Goal: Task Accomplishment & Management: Complete application form

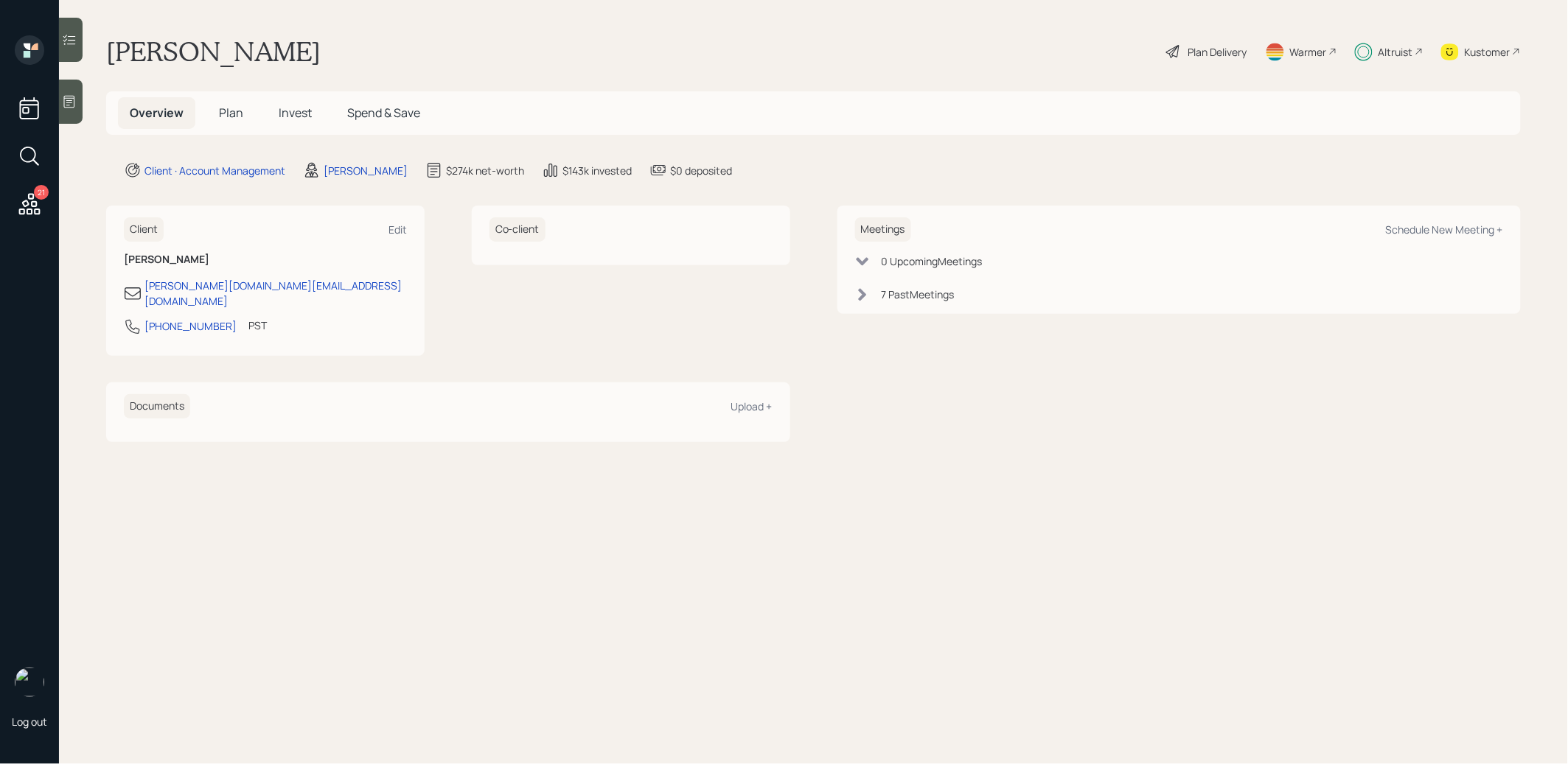
click at [219, 113] on span "Plan" at bounding box center [231, 112] width 24 height 16
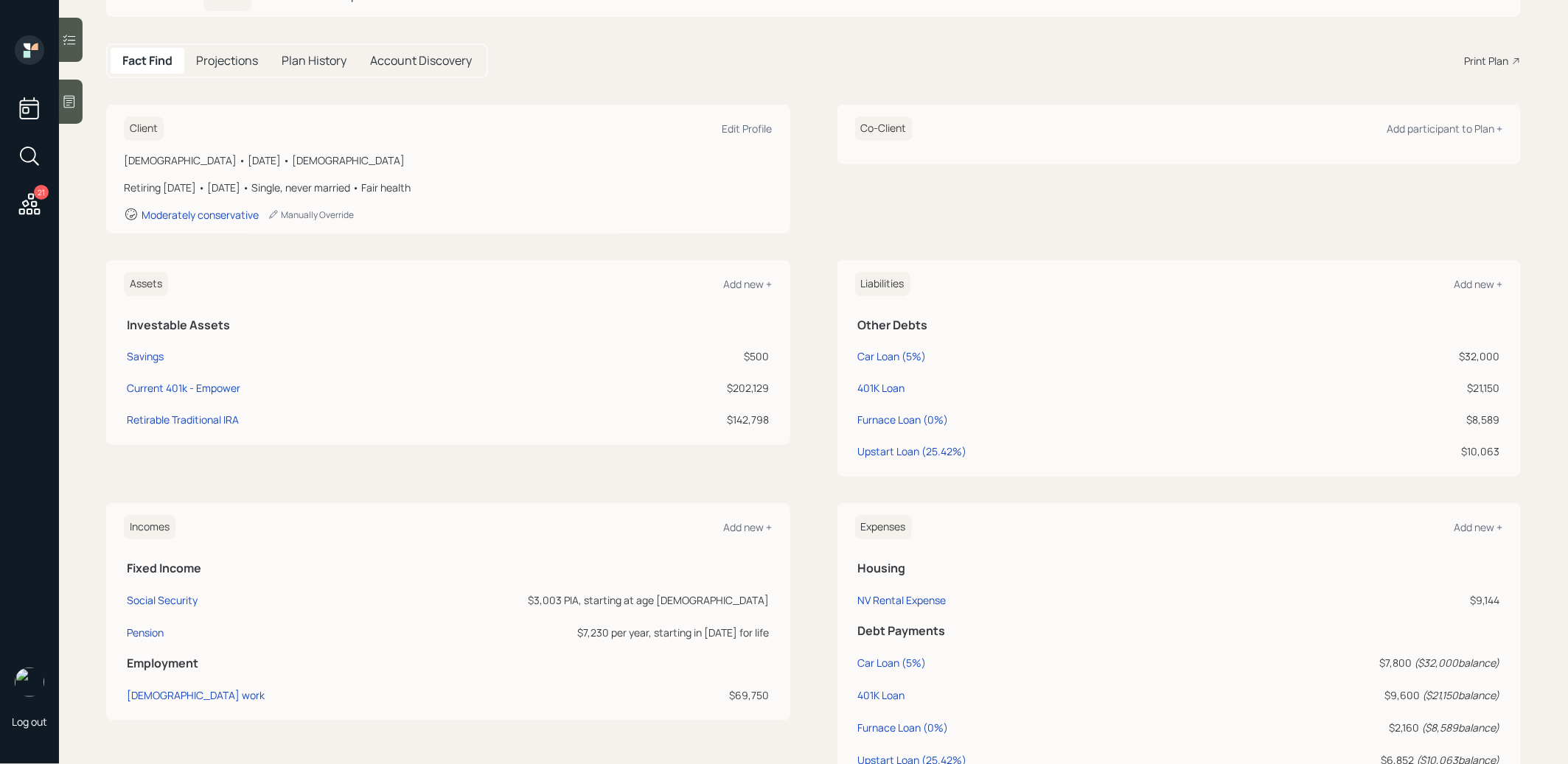
scroll to position [325, 0]
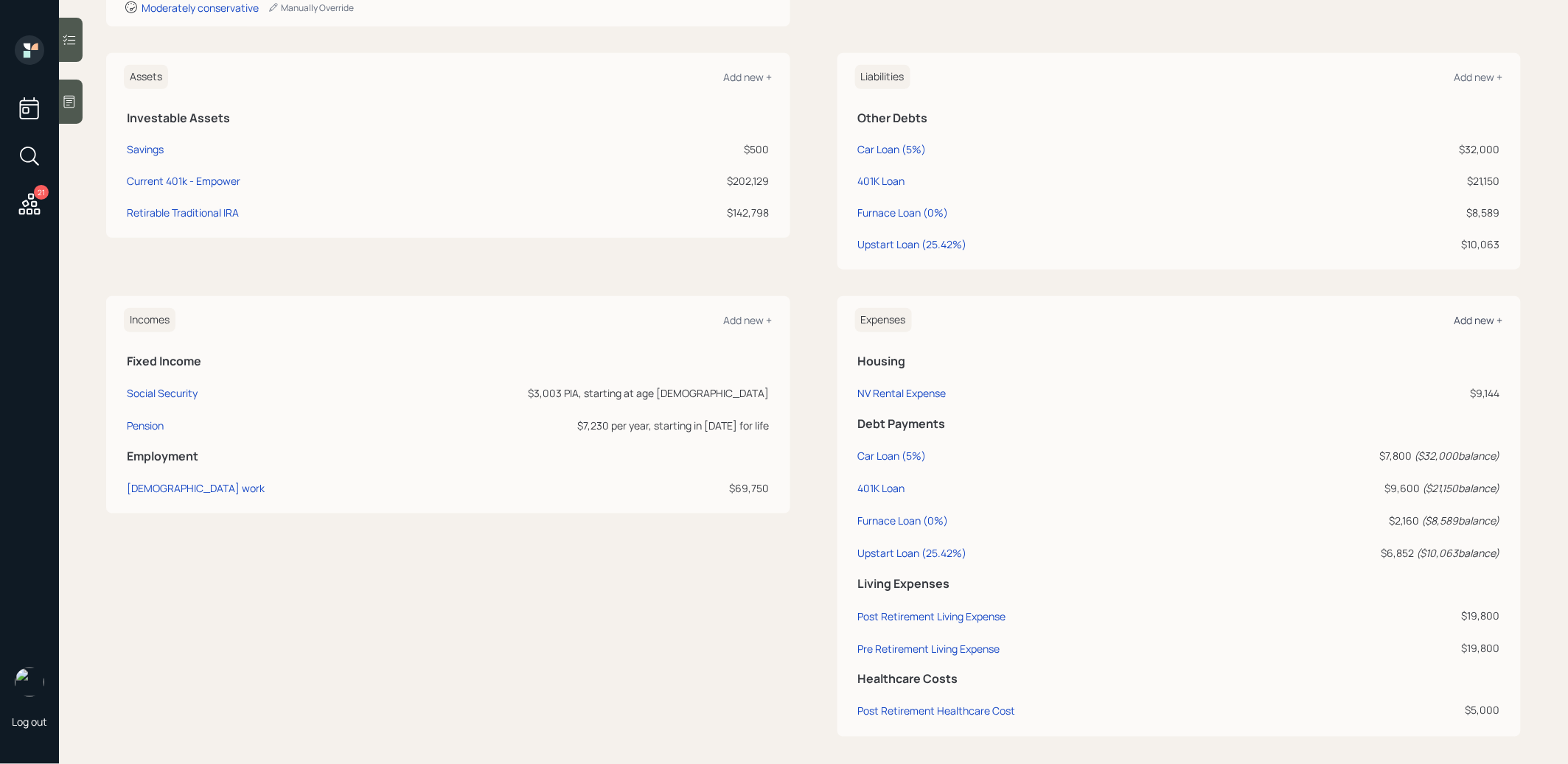
click at [1472, 320] on div "Add new +" at bounding box center [1478, 319] width 49 height 14
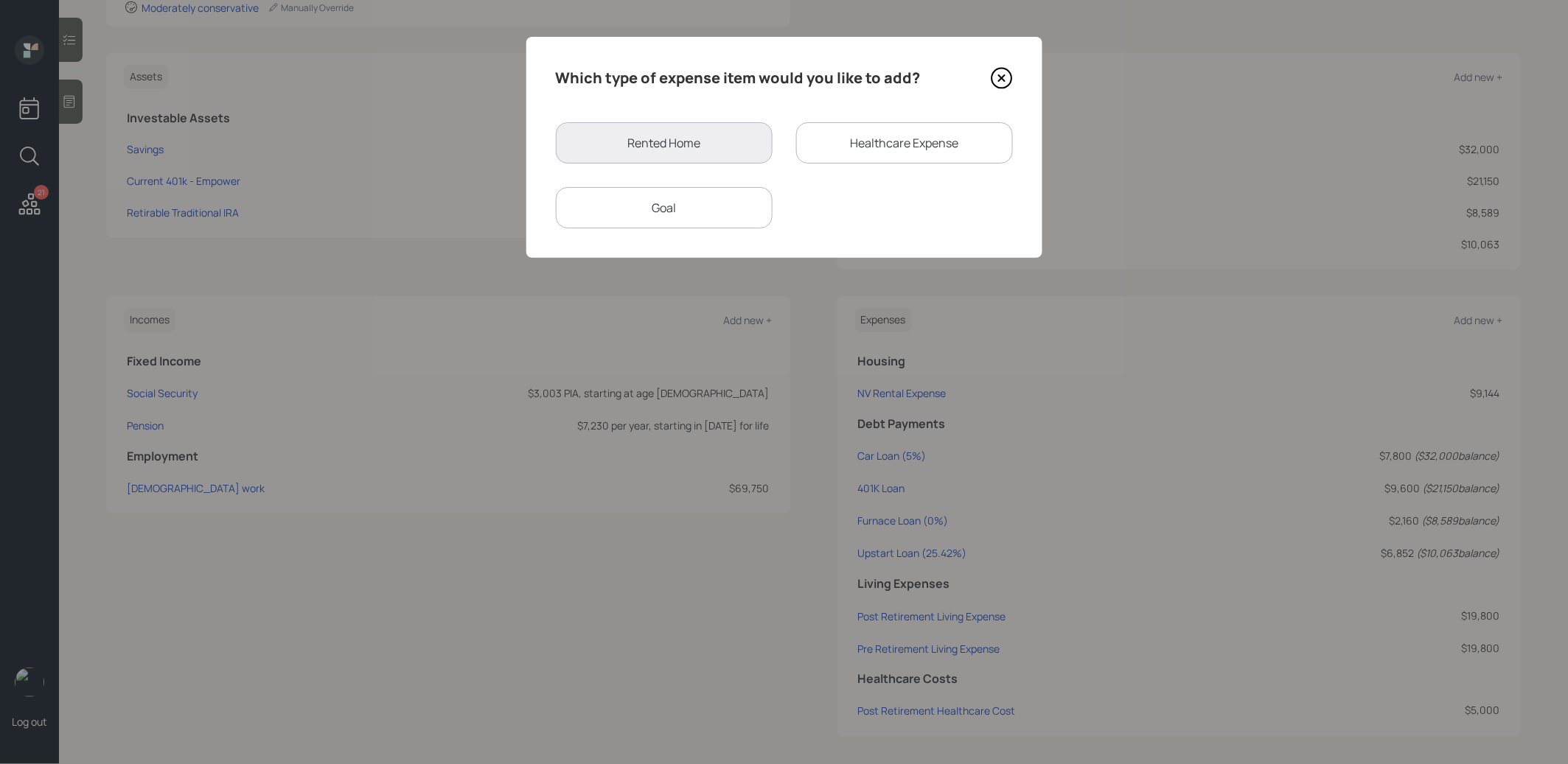
click at [696, 206] on div "Goal" at bounding box center [663, 208] width 216 height 41
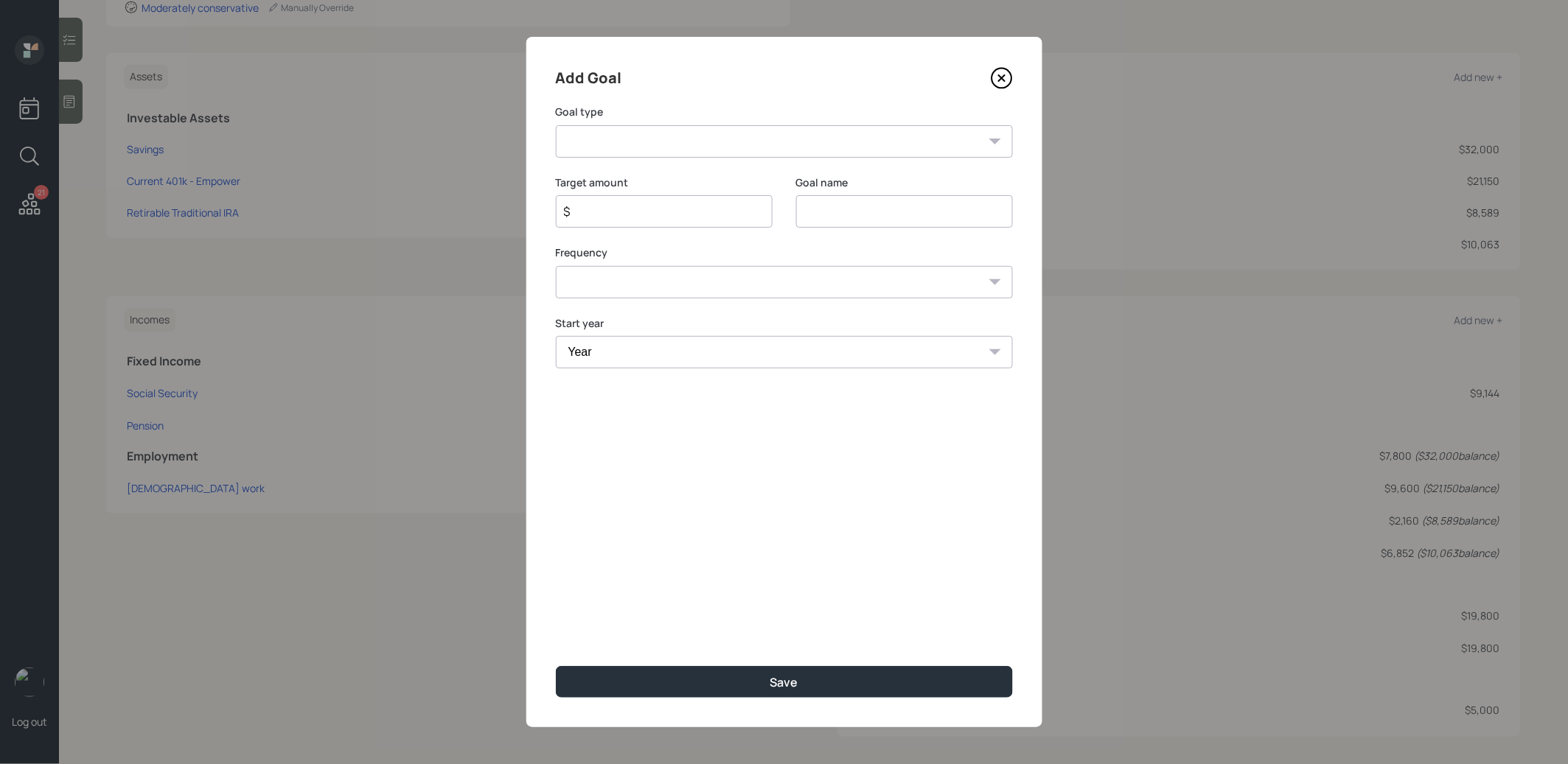
click at [816, 215] on input at bounding box center [904, 212] width 216 height 33
type input "Upstart Payoff"
click at [607, 216] on input "$" at bounding box center [658, 211] width 192 height 18
type input "$ 11,000"
click at [619, 140] on select "Create an emergency fund Donate to charity Purchase a home Make a purchase Supp…" at bounding box center [784, 141] width 457 height 33
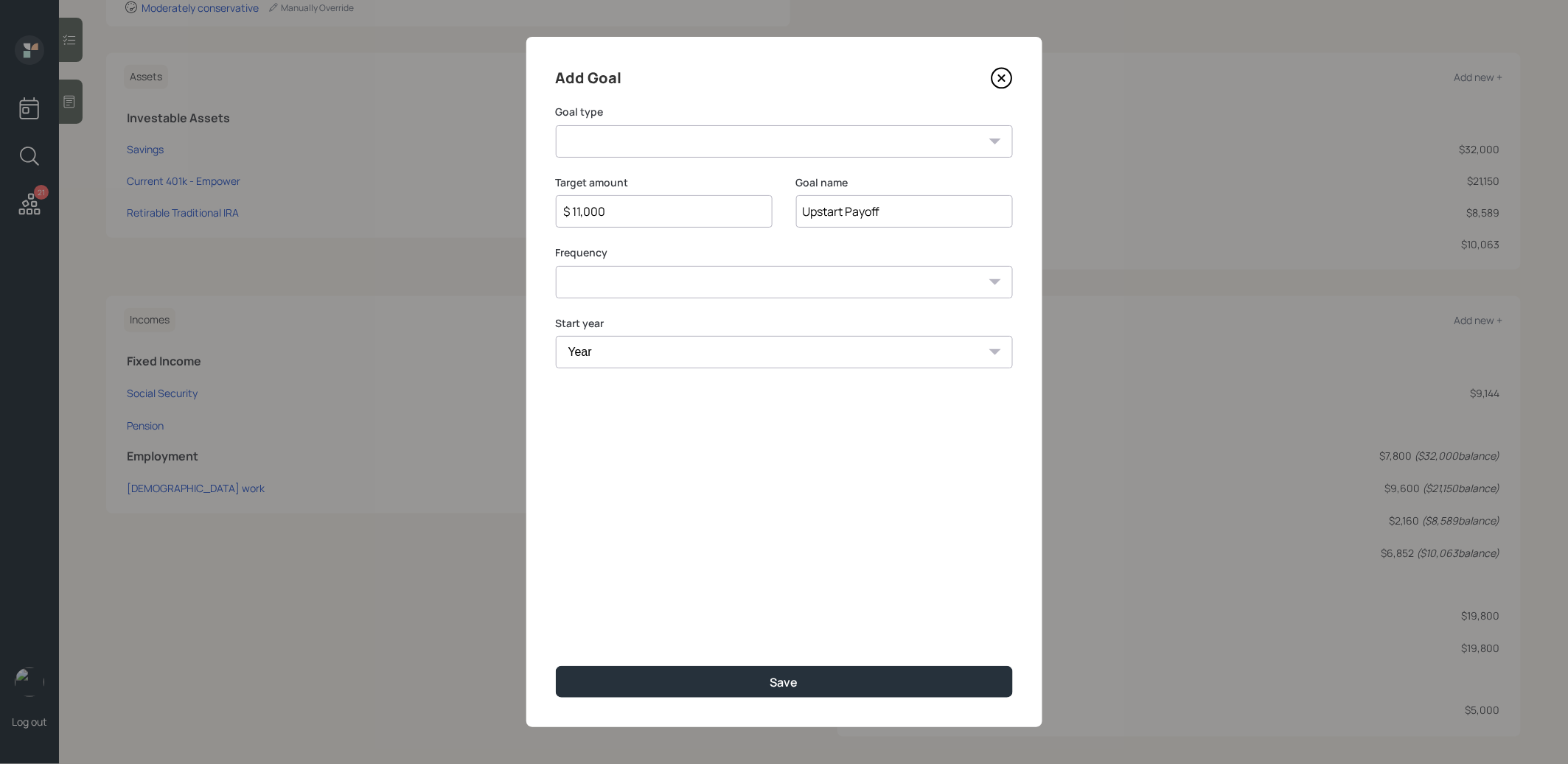
select select "other"
click at [555, 125] on select "Create an emergency fund Donate to charity Purchase a home Make a purchase Supp…" at bounding box center [784, 141] width 457 height 33
click at [617, 290] on select "One time Every 1 year Every 2 years Every 3 years Every 4 years Every 5 years E…" at bounding box center [784, 282] width 457 height 33
select select "0"
click at [555, 266] on select "One time Every 1 year Every 2 years Every 3 years Every 4 years Every 5 years E…" at bounding box center [784, 282] width 457 height 33
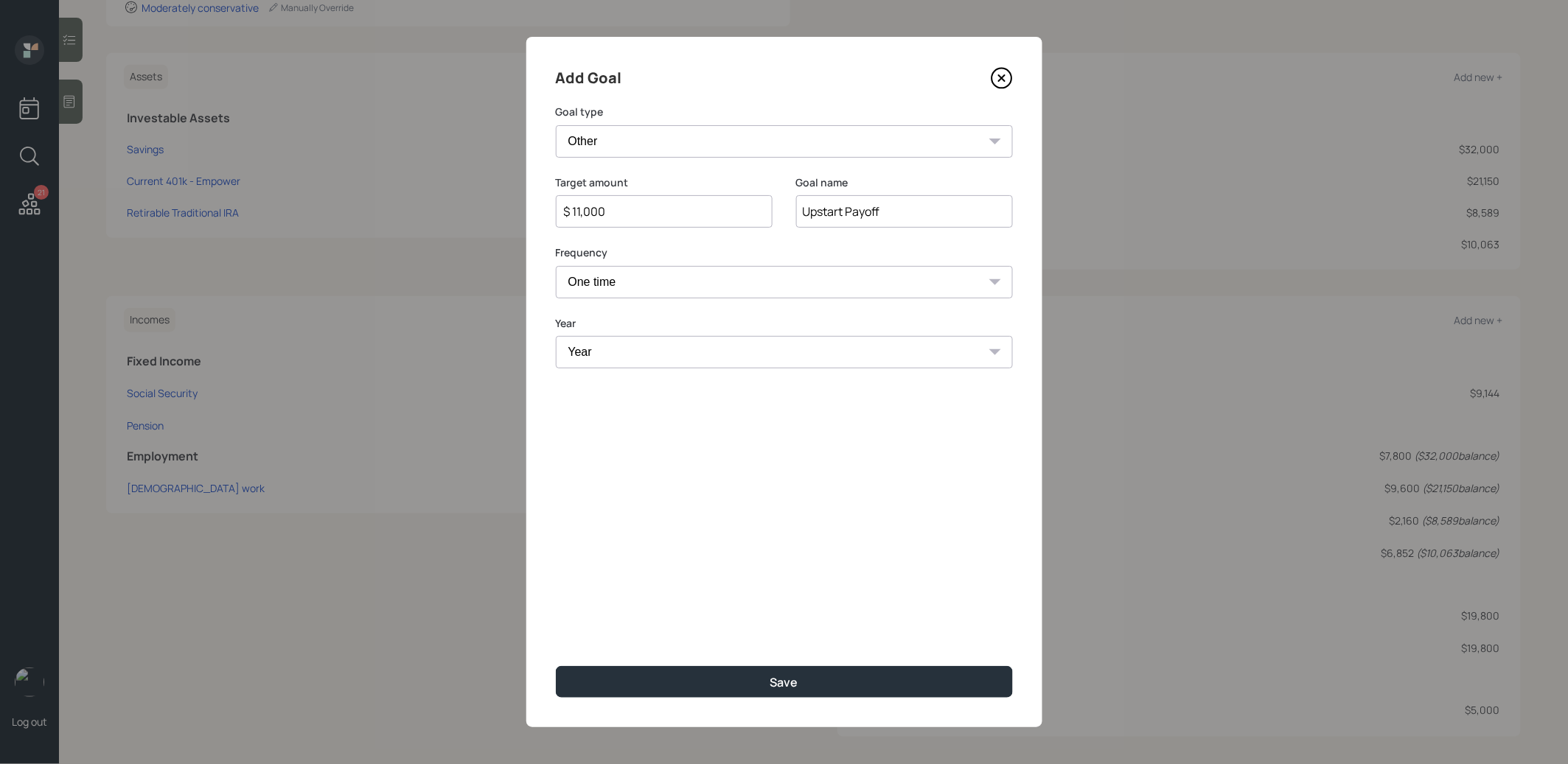
click at [607, 360] on select "Year [DATE] 2026 2027 2028 2029 2030 2031 2032 2033 2034 2035 2036 2037 2038 20…" at bounding box center [784, 352] width 457 height 33
select select "2025"
click at [555, 336] on select "Year [DATE] 2026 2027 2028 2029 2030 2031 2032 2033 2034 2035 2036 2037 2038 20…" at bounding box center [784, 352] width 457 height 33
click at [718, 680] on button "Save" at bounding box center [784, 682] width 457 height 32
type input "$"
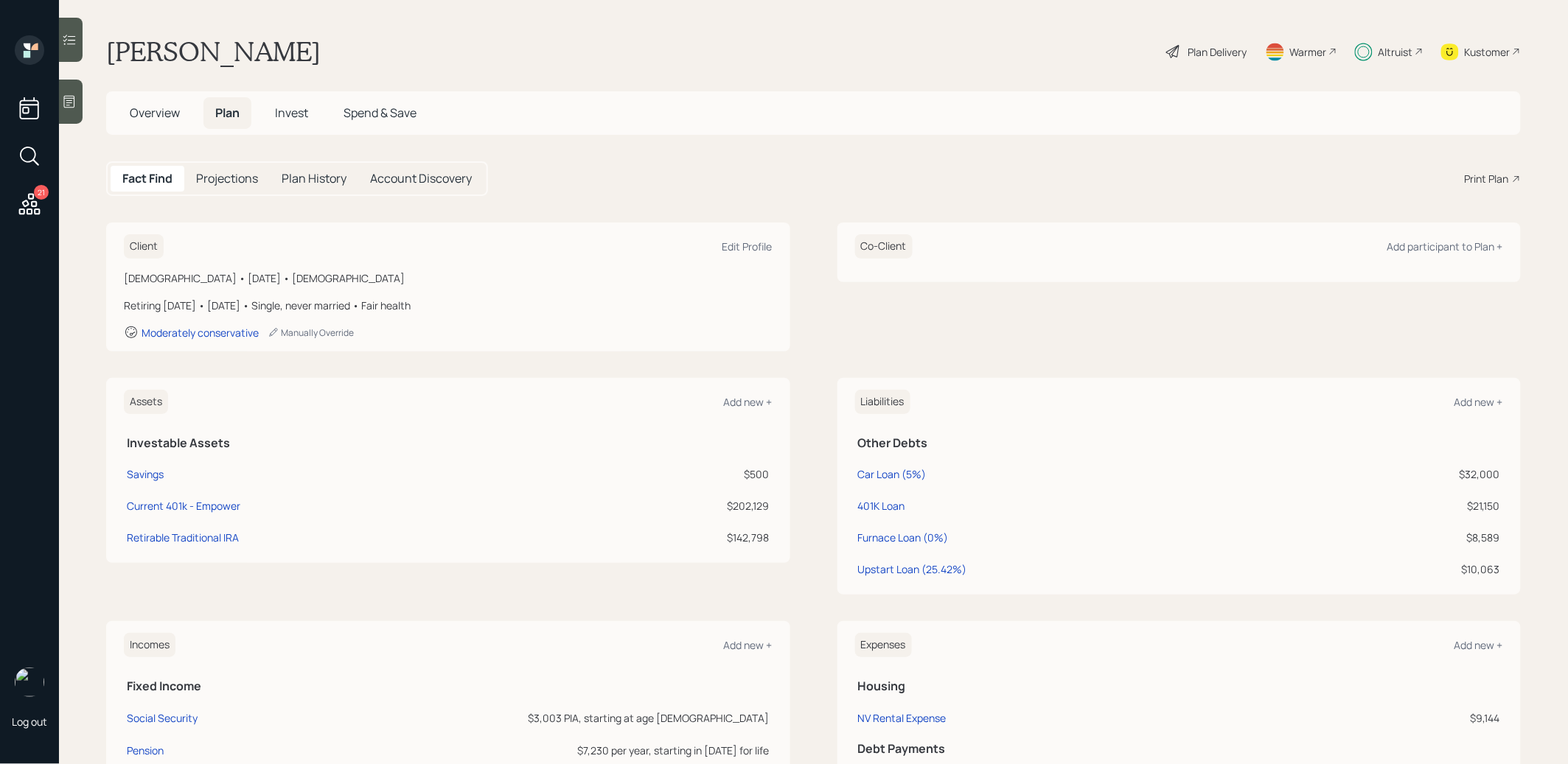
click at [292, 109] on span "Invest" at bounding box center [290, 112] width 33 height 16
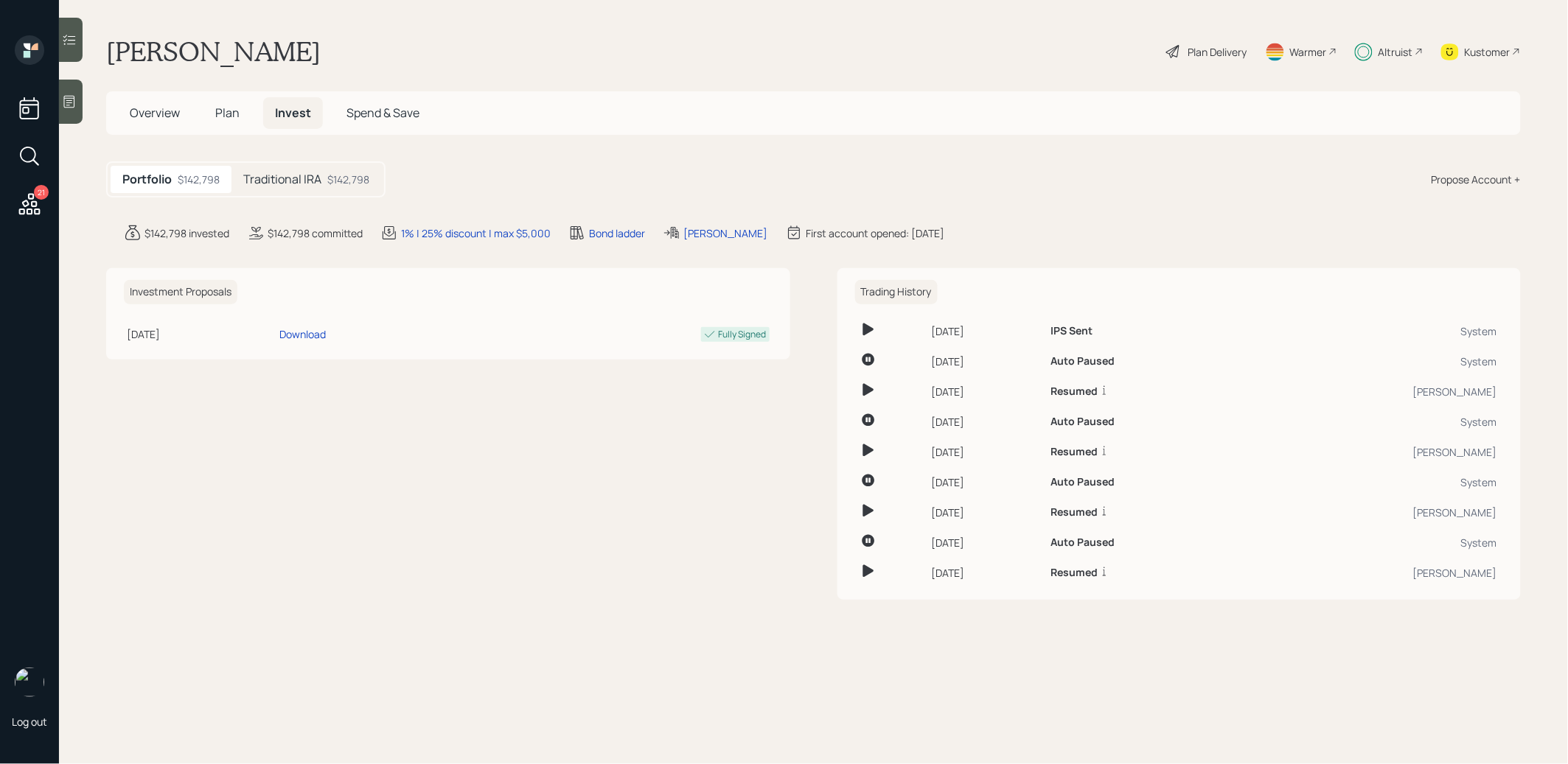
click at [306, 174] on h5 "Traditional IRA" at bounding box center [282, 179] width 78 height 14
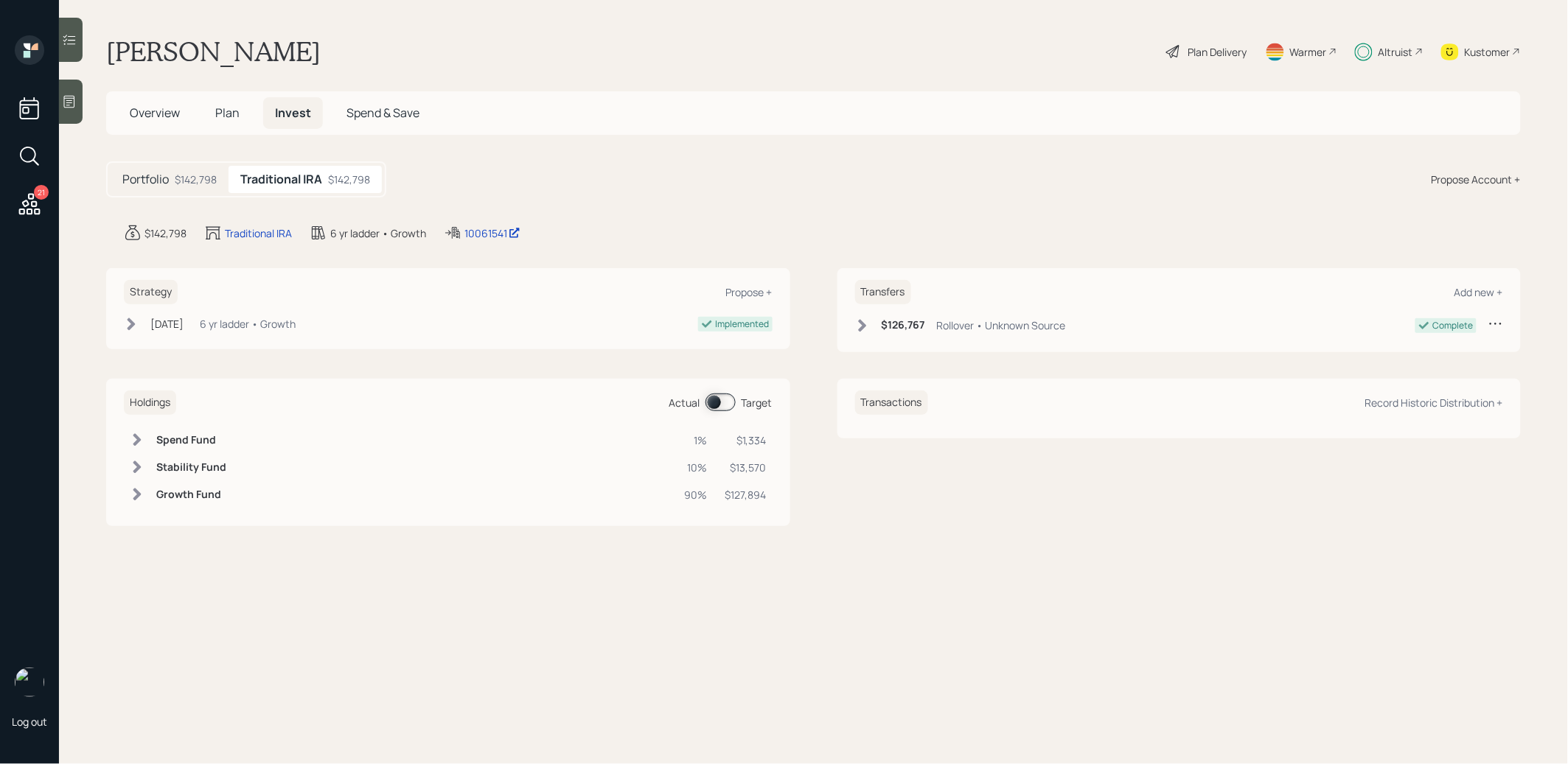
click at [713, 404] on span at bounding box center [720, 402] width 30 height 18
click at [727, 410] on div "Holdings Actual Target" at bounding box center [448, 403] width 648 height 24
click at [725, 404] on span at bounding box center [720, 402] width 30 height 18
click at [225, 106] on span "Plan" at bounding box center [228, 112] width 24 height 16
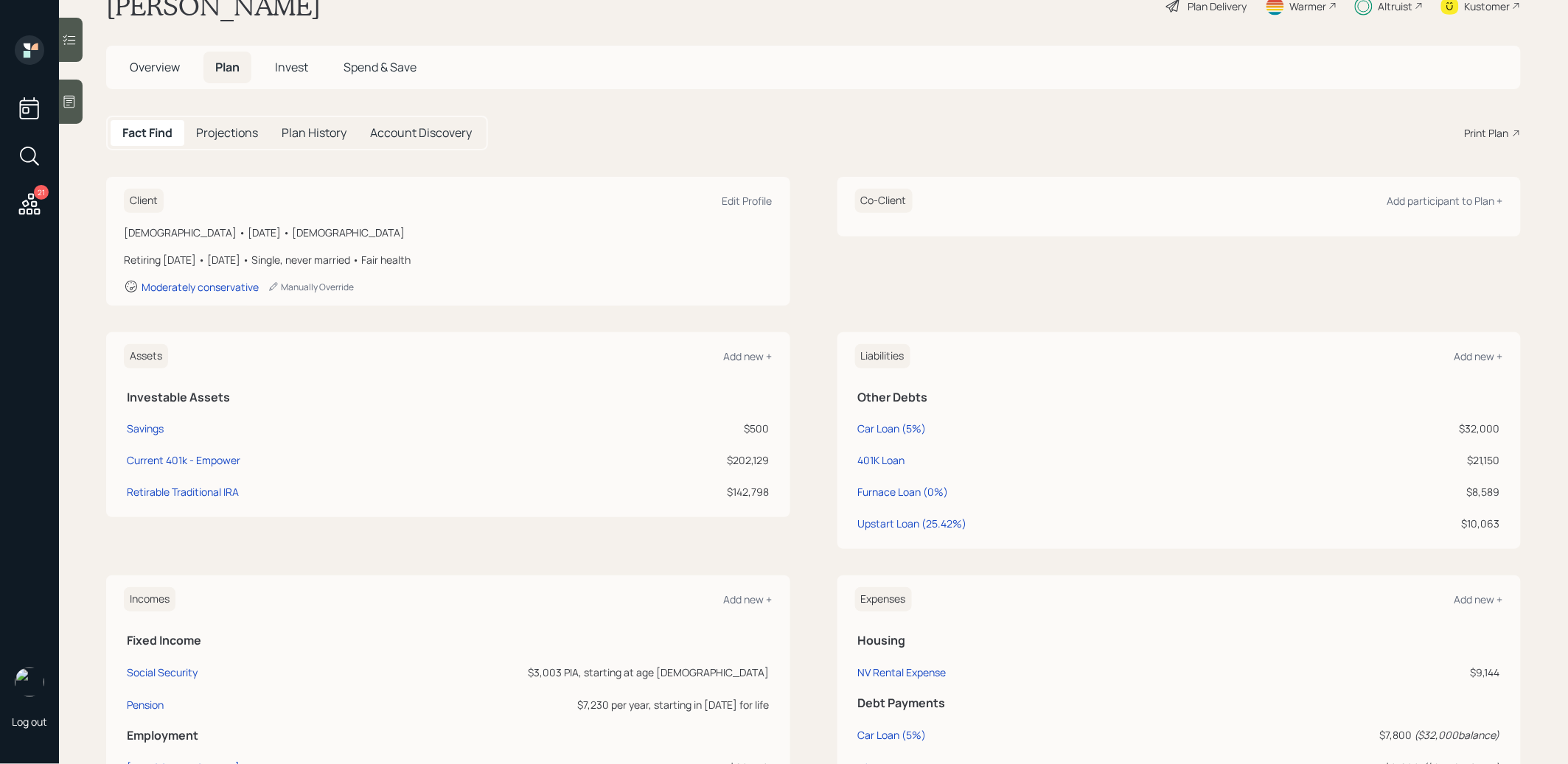
scroll to position [52, 0]
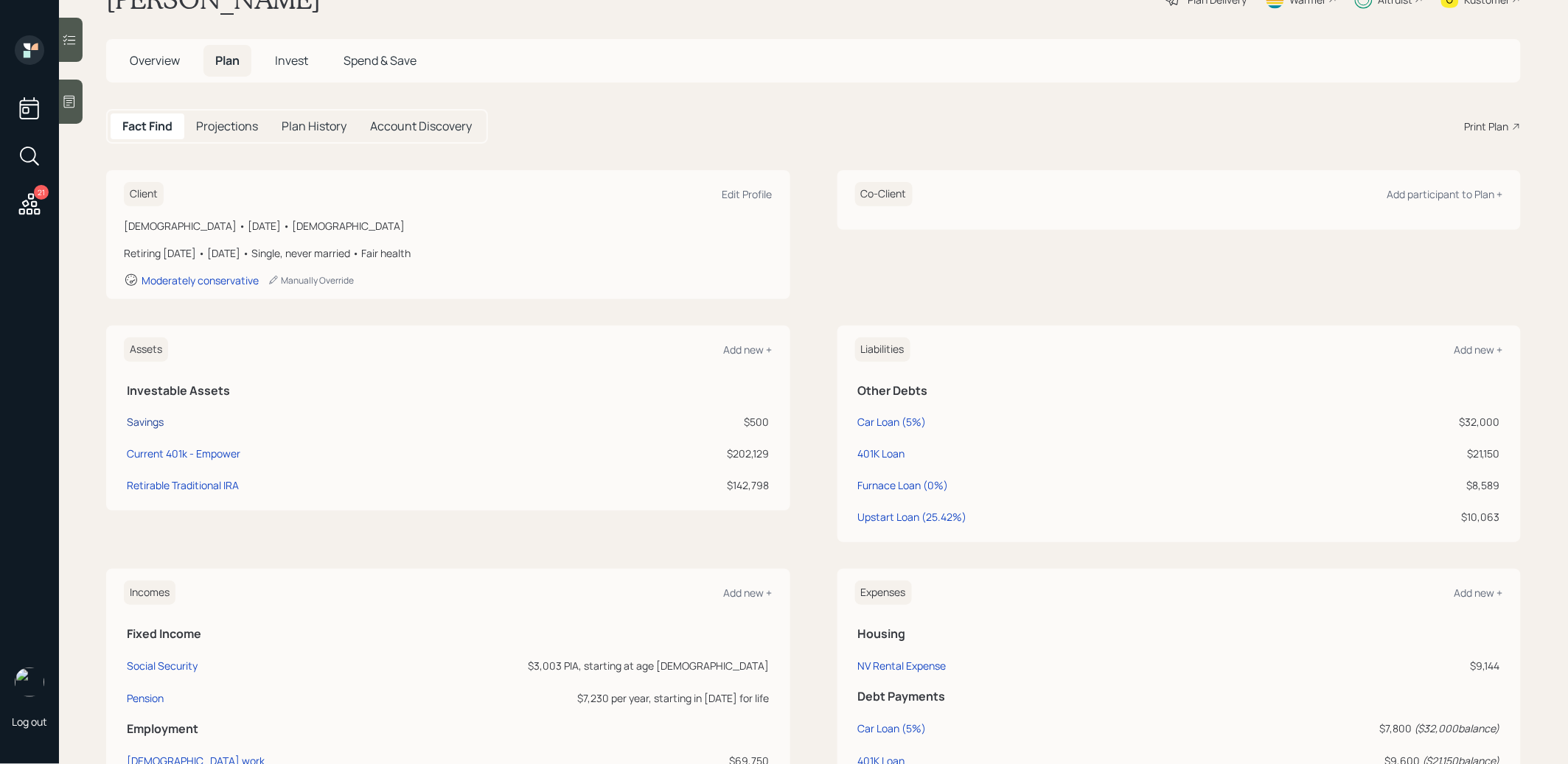
click at [141, 422] on div "Savings" at bounding box center [144, 421] width 37 height 16
select select "emergency_fund"
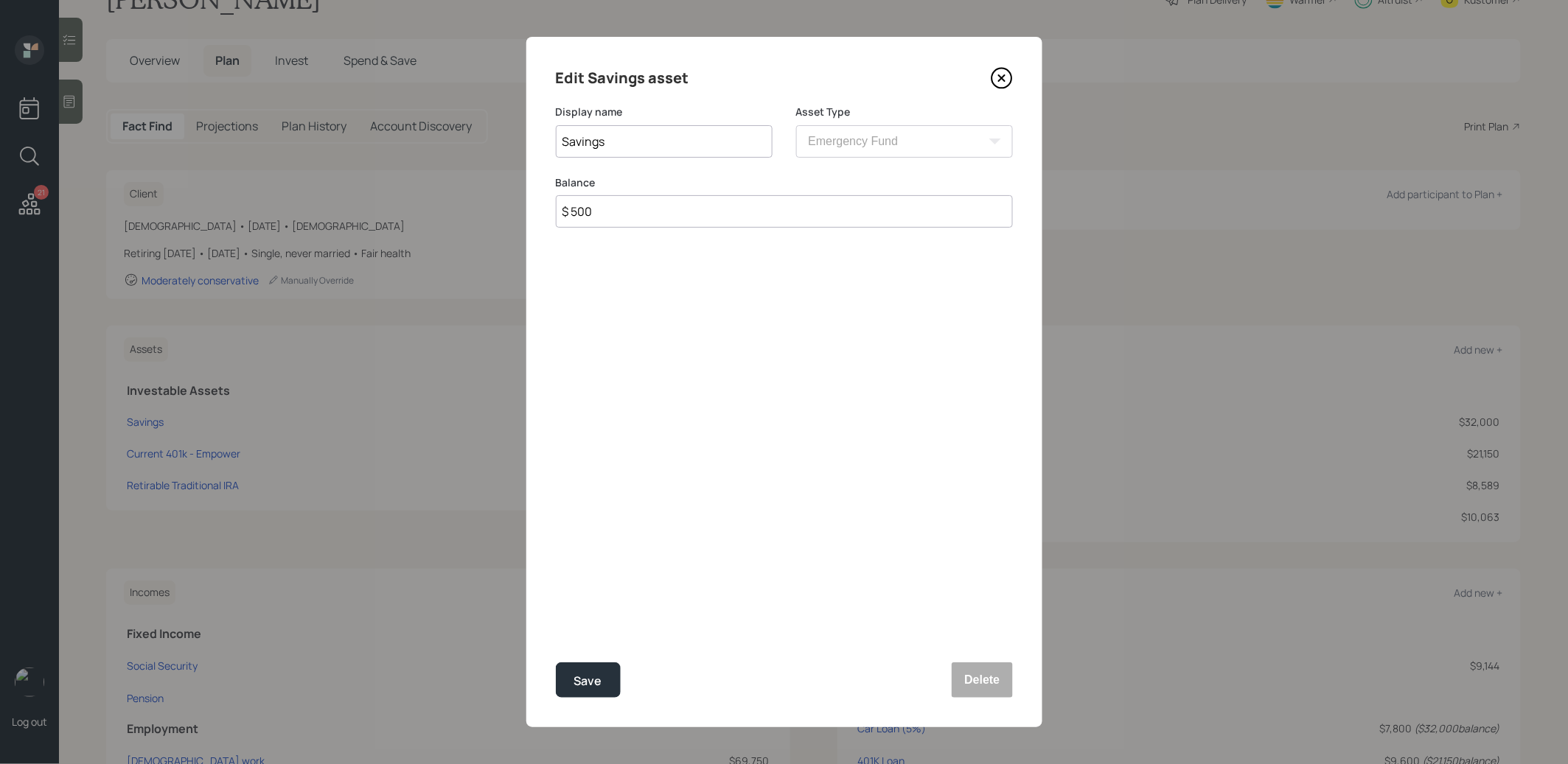
click at [1000, 76] on icon at bounding box center [1001, 79] width 22 height 22
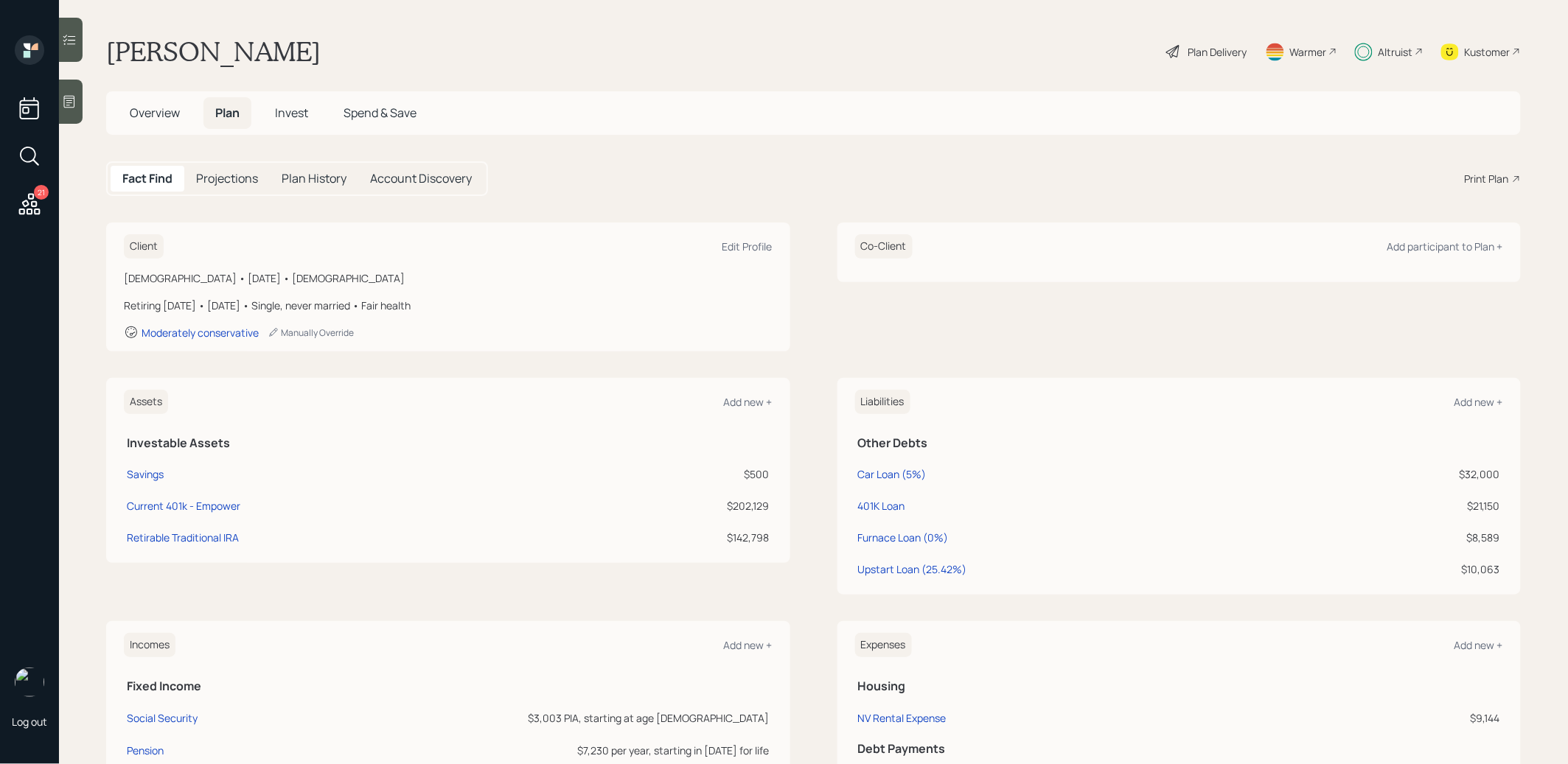
click at [297, 105] on span "Invest" at bounding box center [290, 112] width 33 height 16
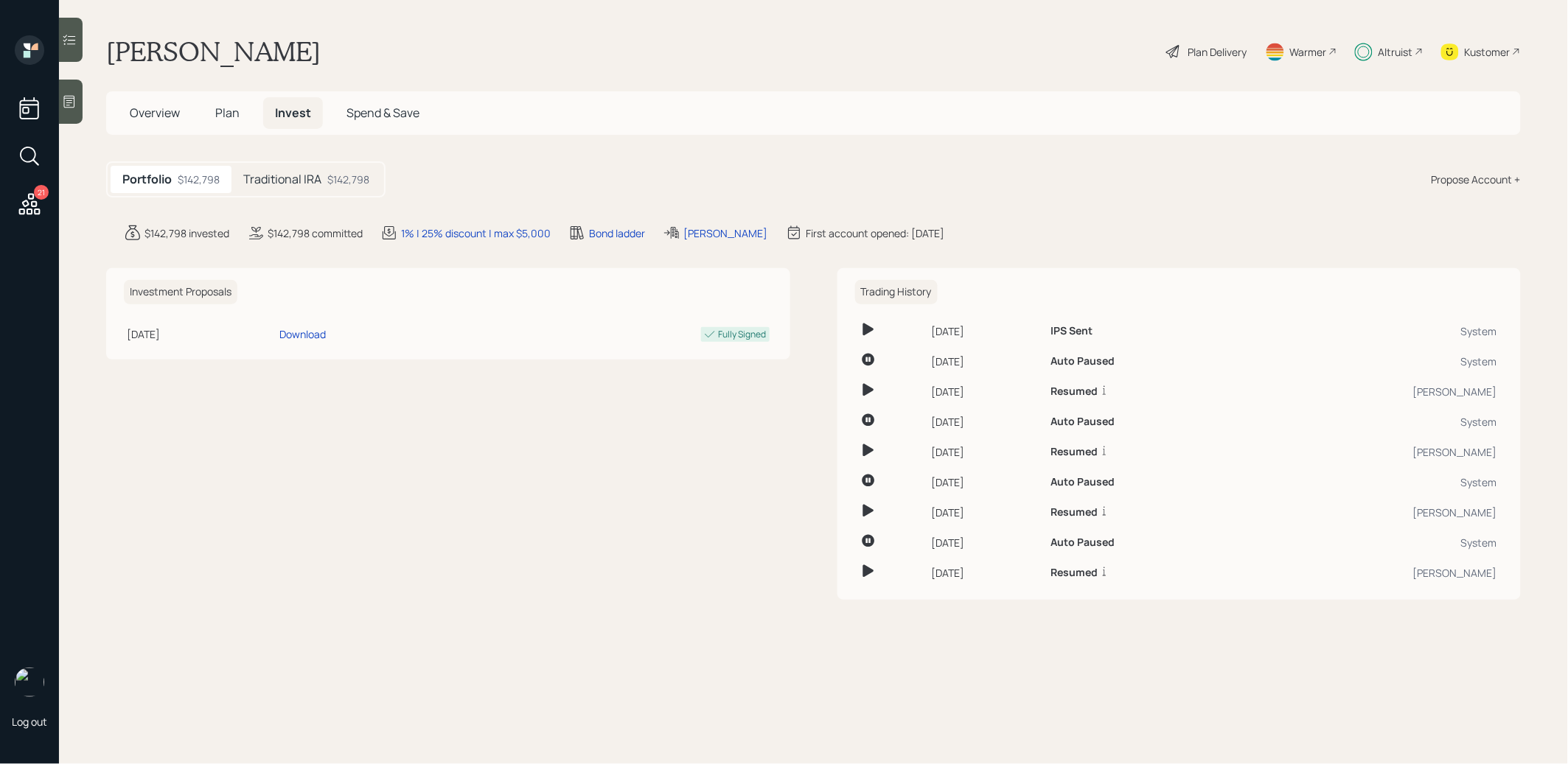
click at [280, 175] on h5 "Traditional IRA" at bounding box center [282, 179] width 78 height 14
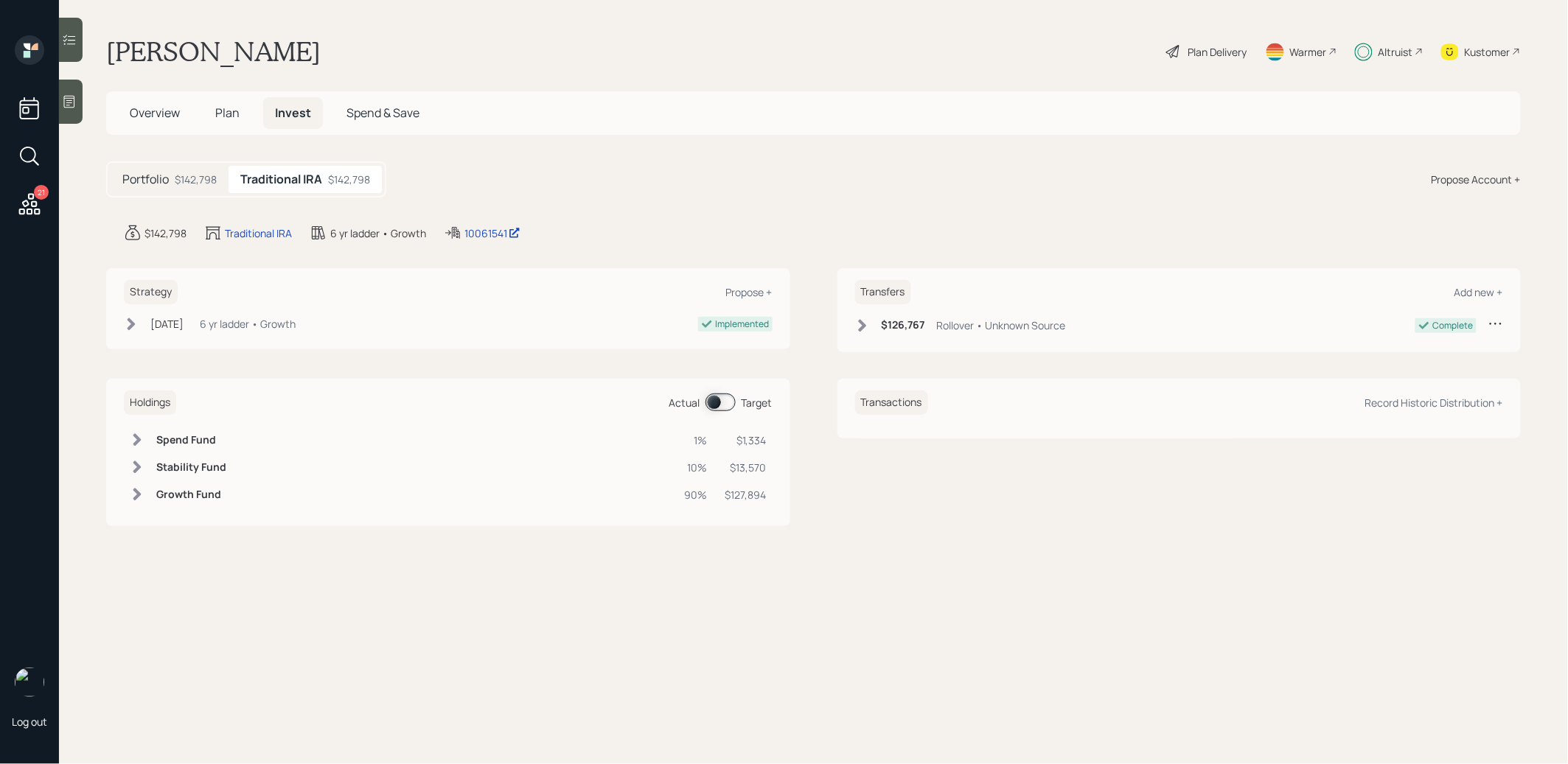
click at [713, 399] on span at bounding box center [720, 402] width 30 height 18
click at [728, 397] on span at bounding box center [720, 402] width 30 height 18
click at [222, 111] on span "Plan" at bounding box center [228, 112] width 24 height 16
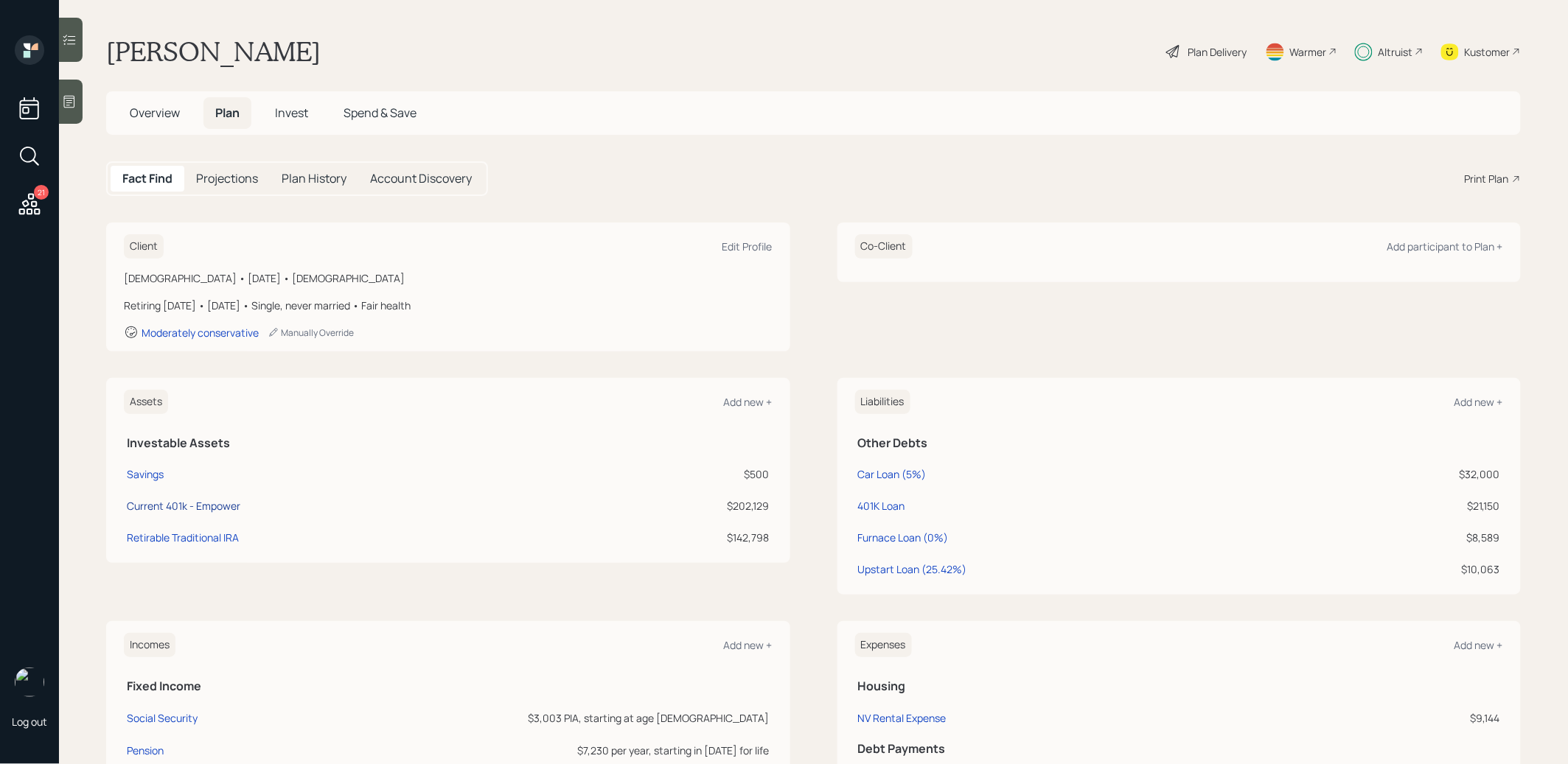
click at [159, 507] on div "Current 401k - Empower" at bounding box center [183, 506] width 113 height 16
select select "company_sponsored"
select select "balanced"
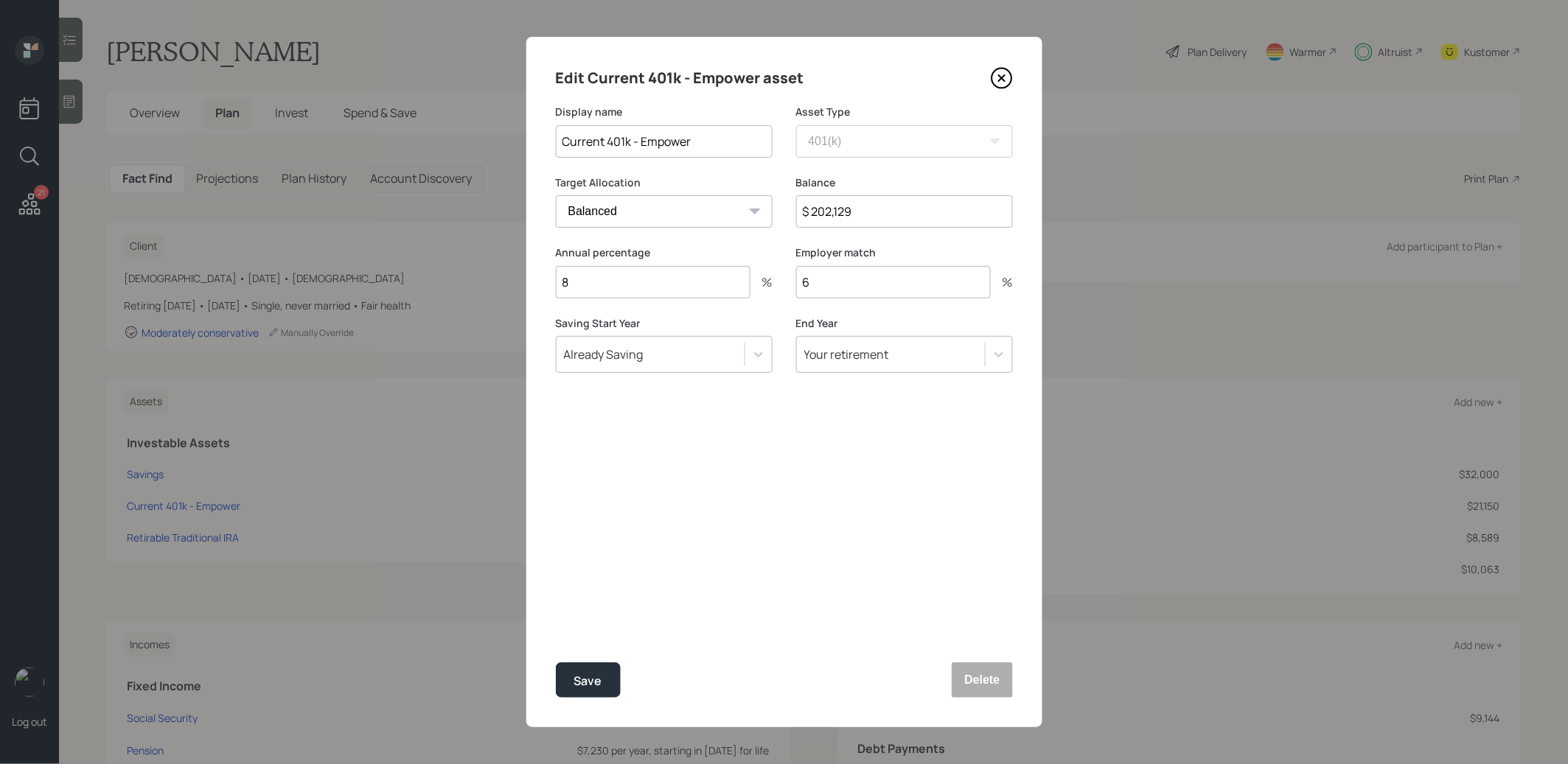
click at [1000, 82] on icon at bounding box center [1001, 79] width 22 height 22
